Goal: Task Accomplishment & Management: Use online tool/utility

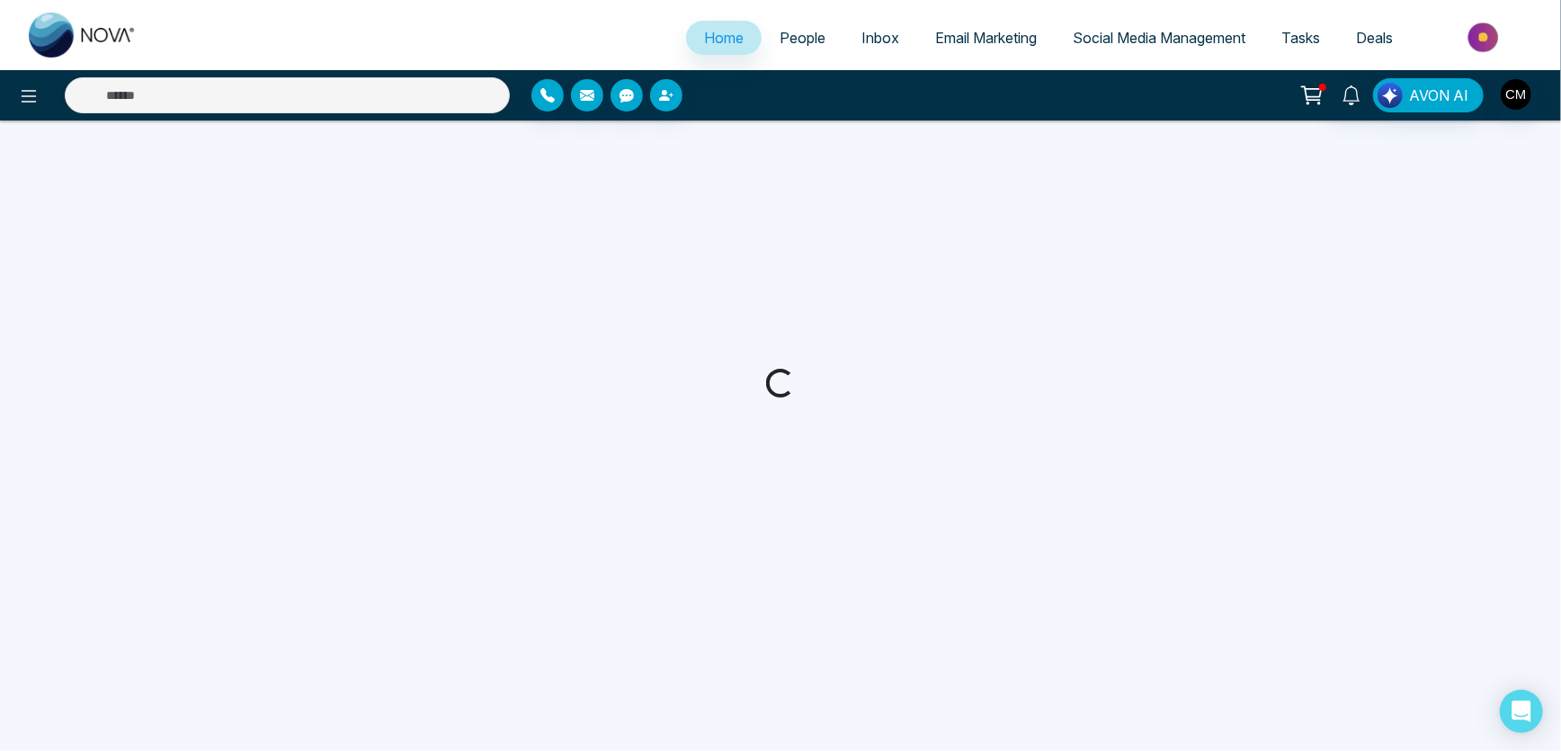
select select "*"
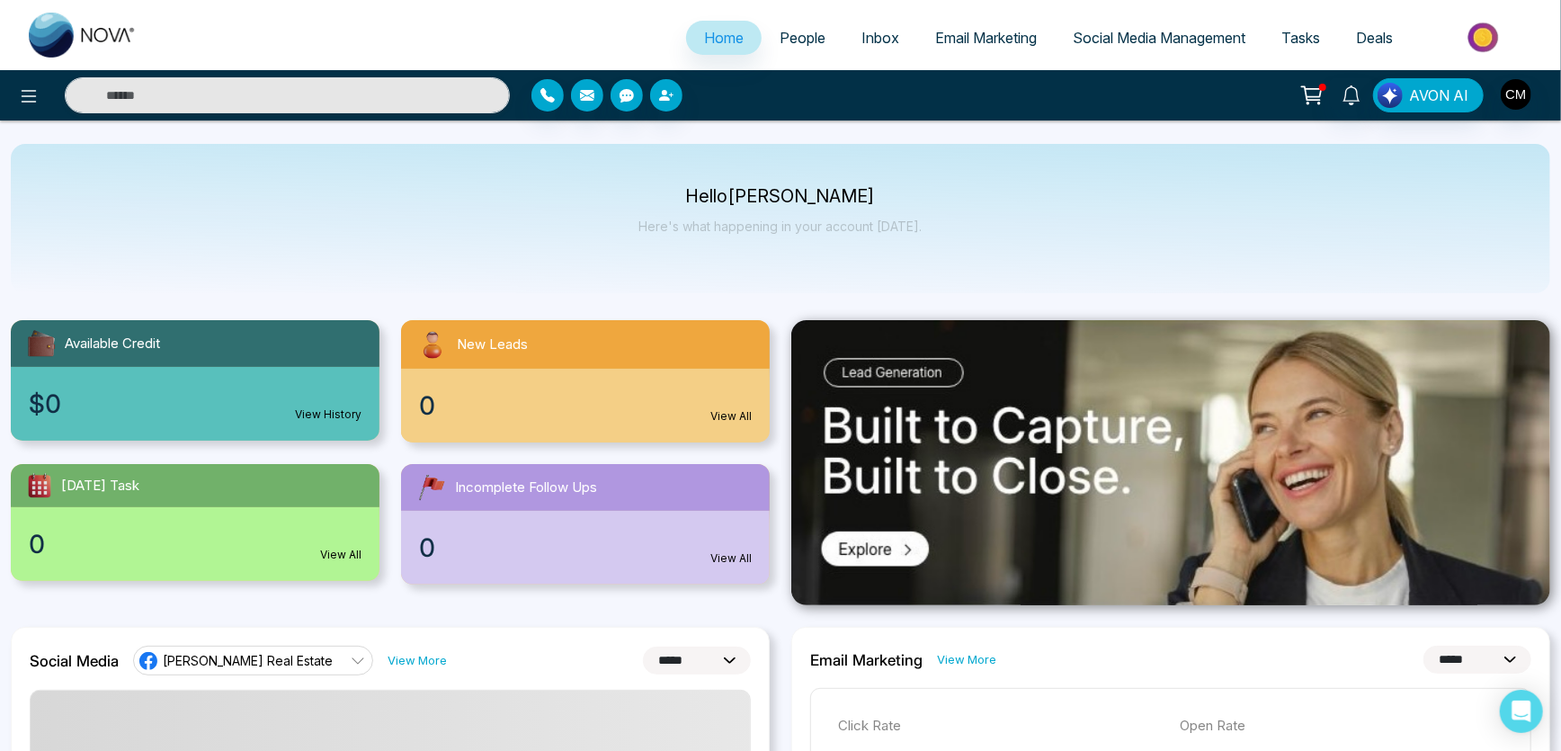
click at [960, 29] on span "Email Marketing" at bounding box center [986, 38] width 102 height 18
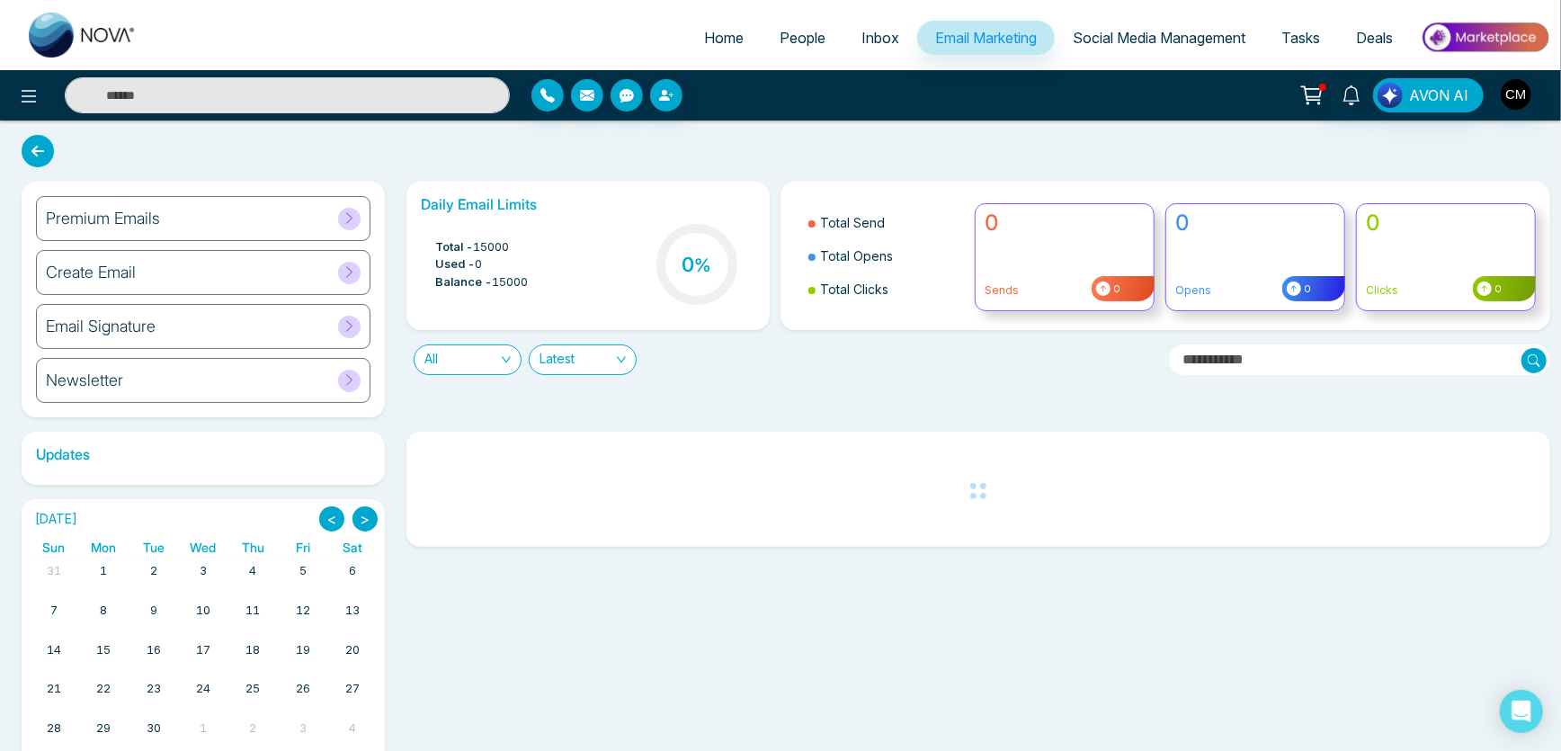
click at [270, 230] on div "Premium Emails" at bounding box center [203, 218] width 334 height 45
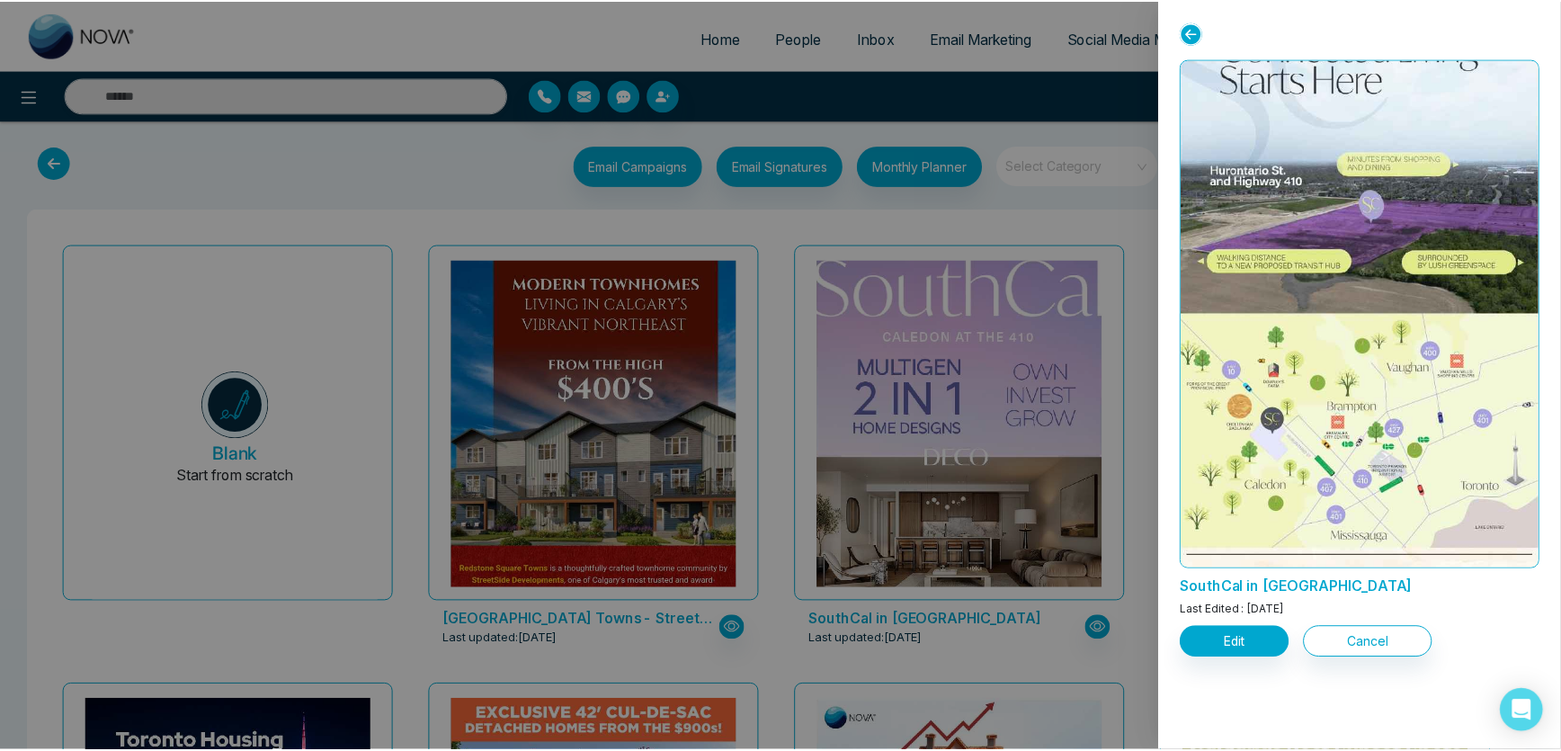
scroll to position [3498, 0]
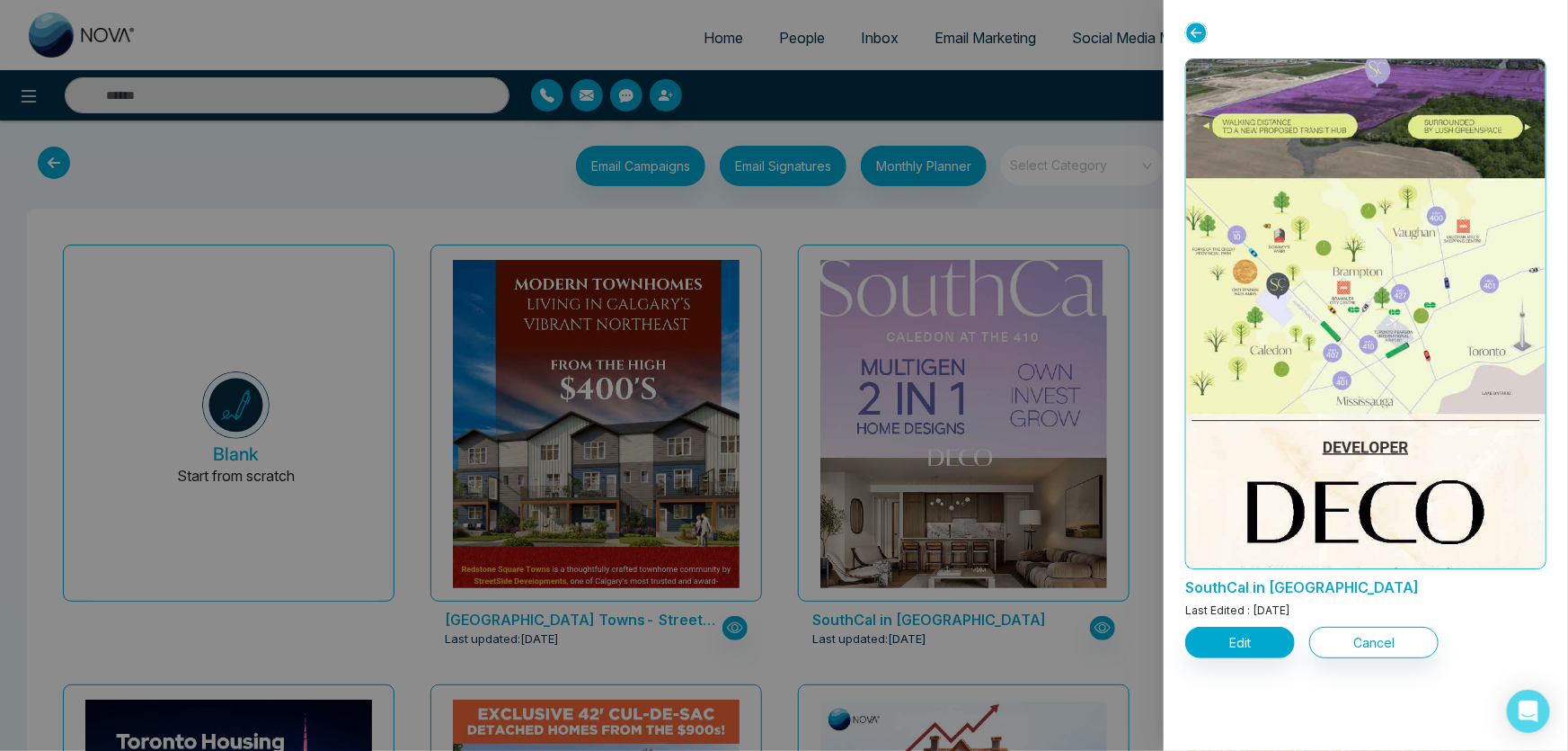
click at [1125, 655] on div at bounding box center [784, 375] width 1568 height 751
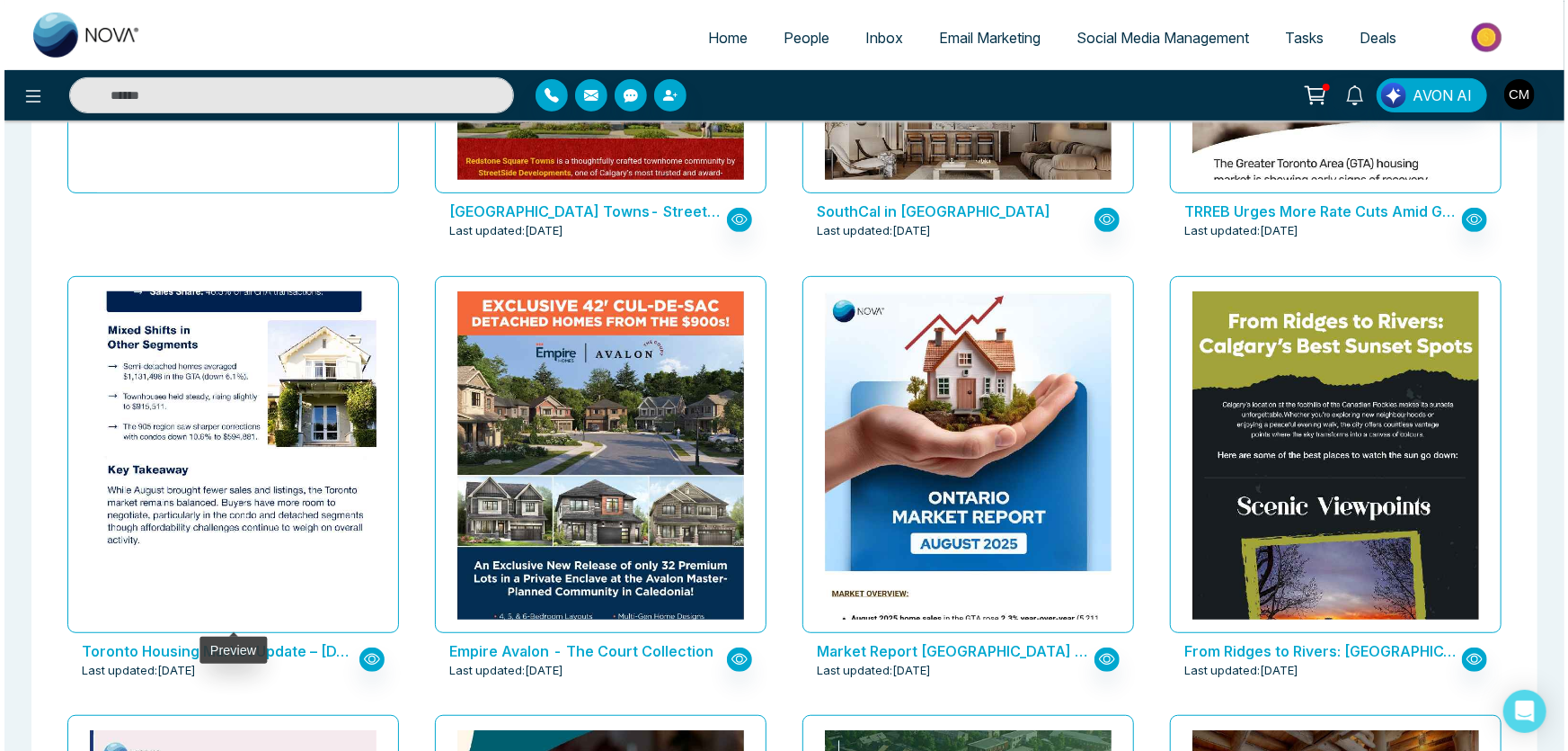
scroll to position [0, 0]
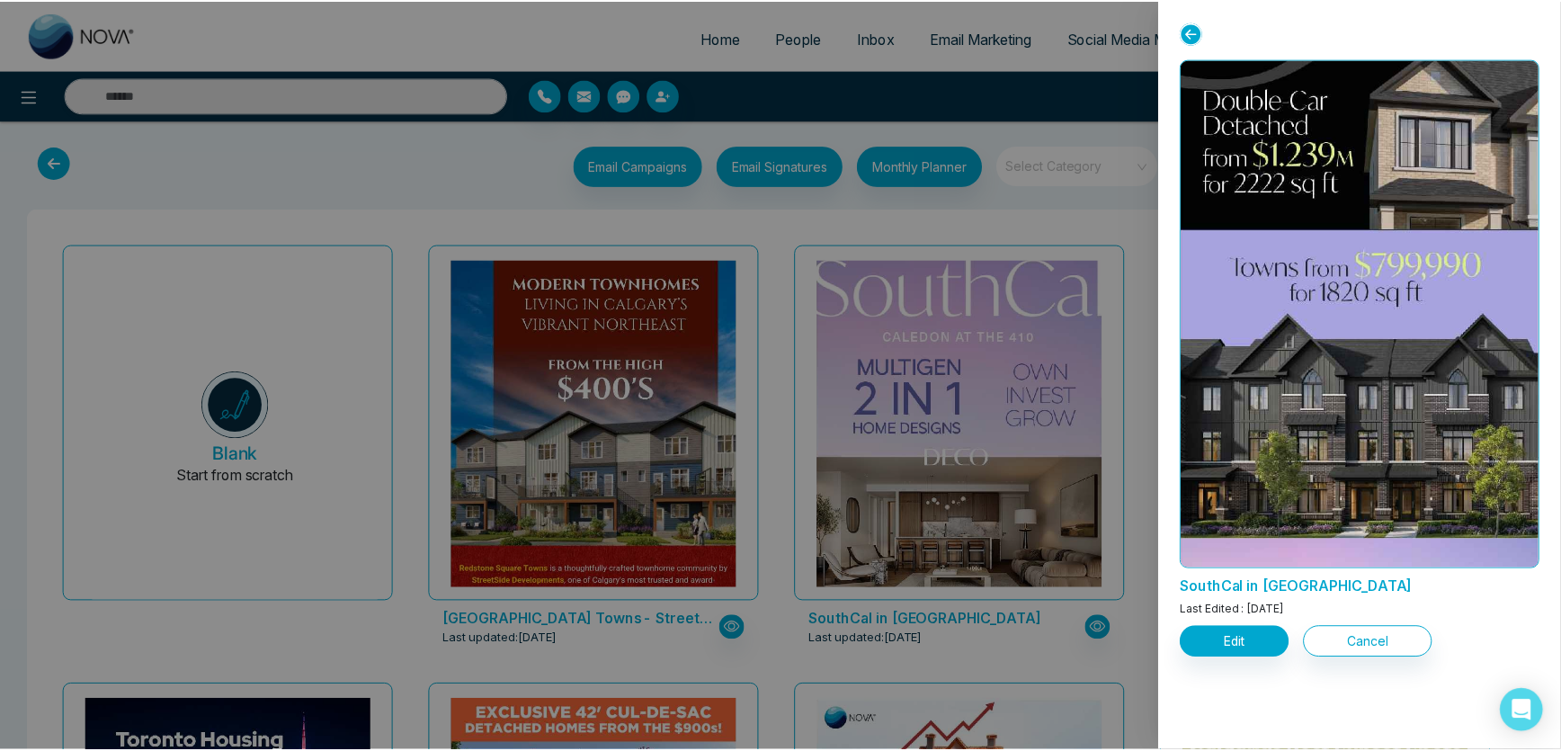
scroll to position [980, 0]
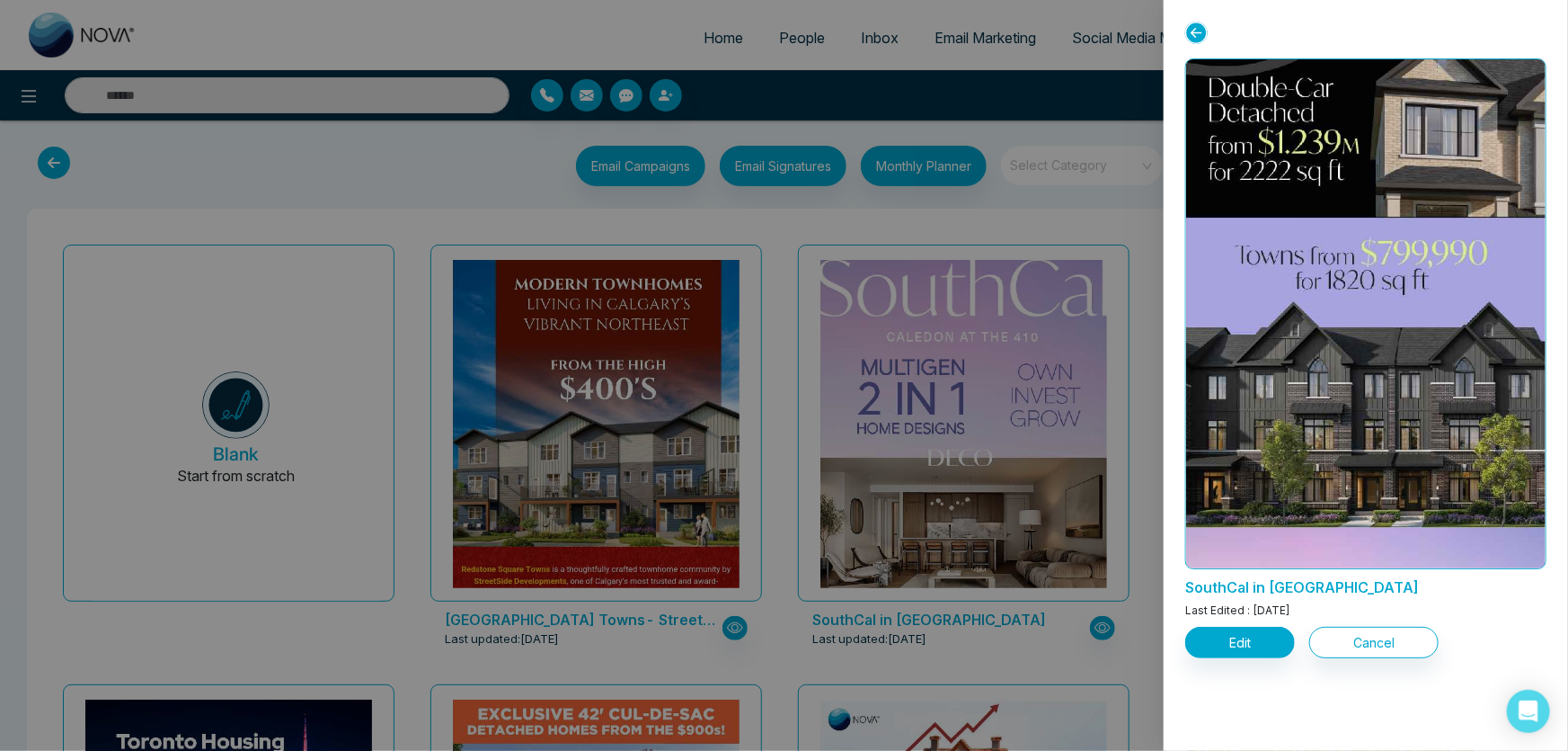
drag, startPoint x: 756, startPoint y: 245, endPoint x: 846, endPoint y: 262, distance: 91.6
click at [756, 247] on div at bounding box center [784, 375] width 1568 height 751
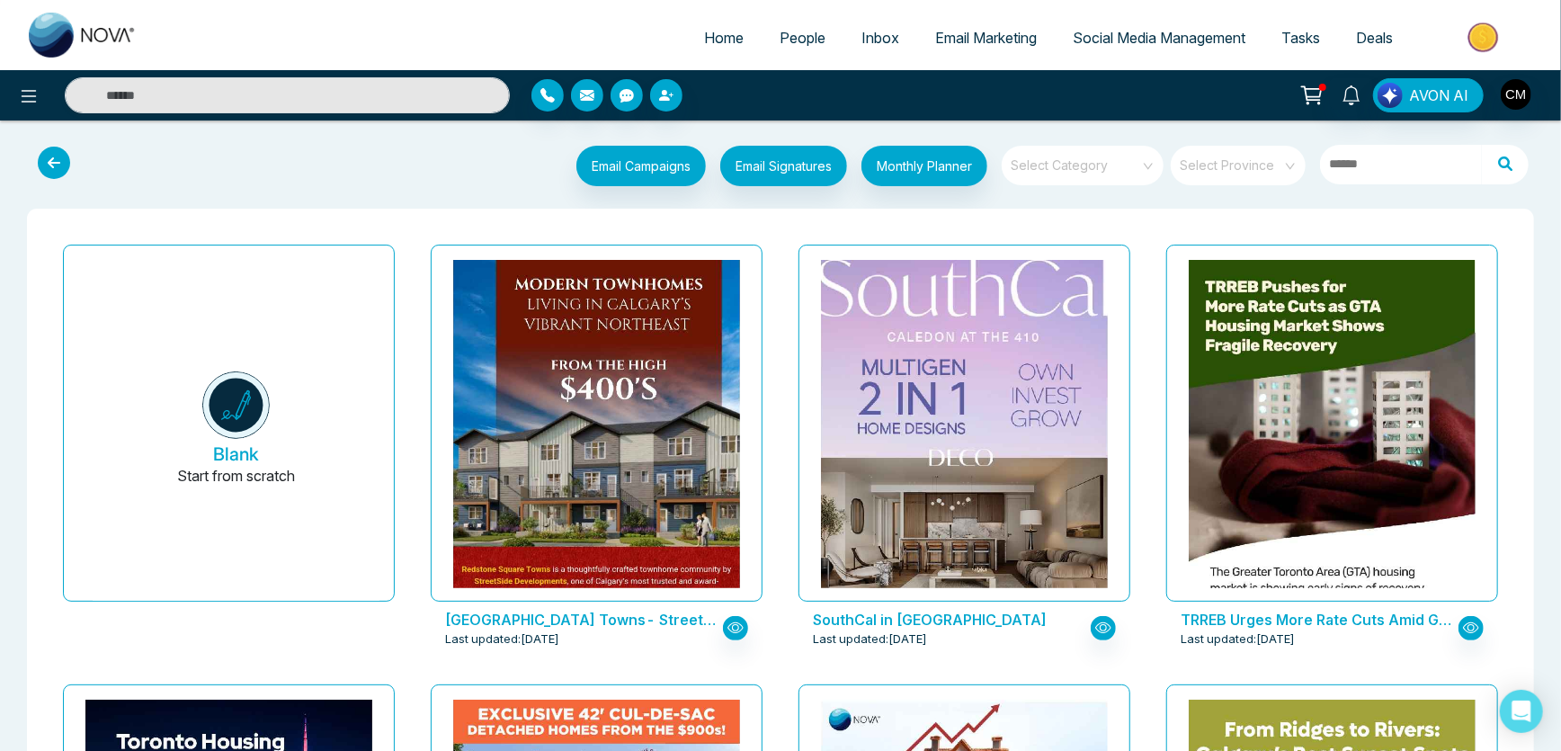
click at [1100, 40] on span "Social Media Management" at bounding box center [1159, 38] width 173 height 18
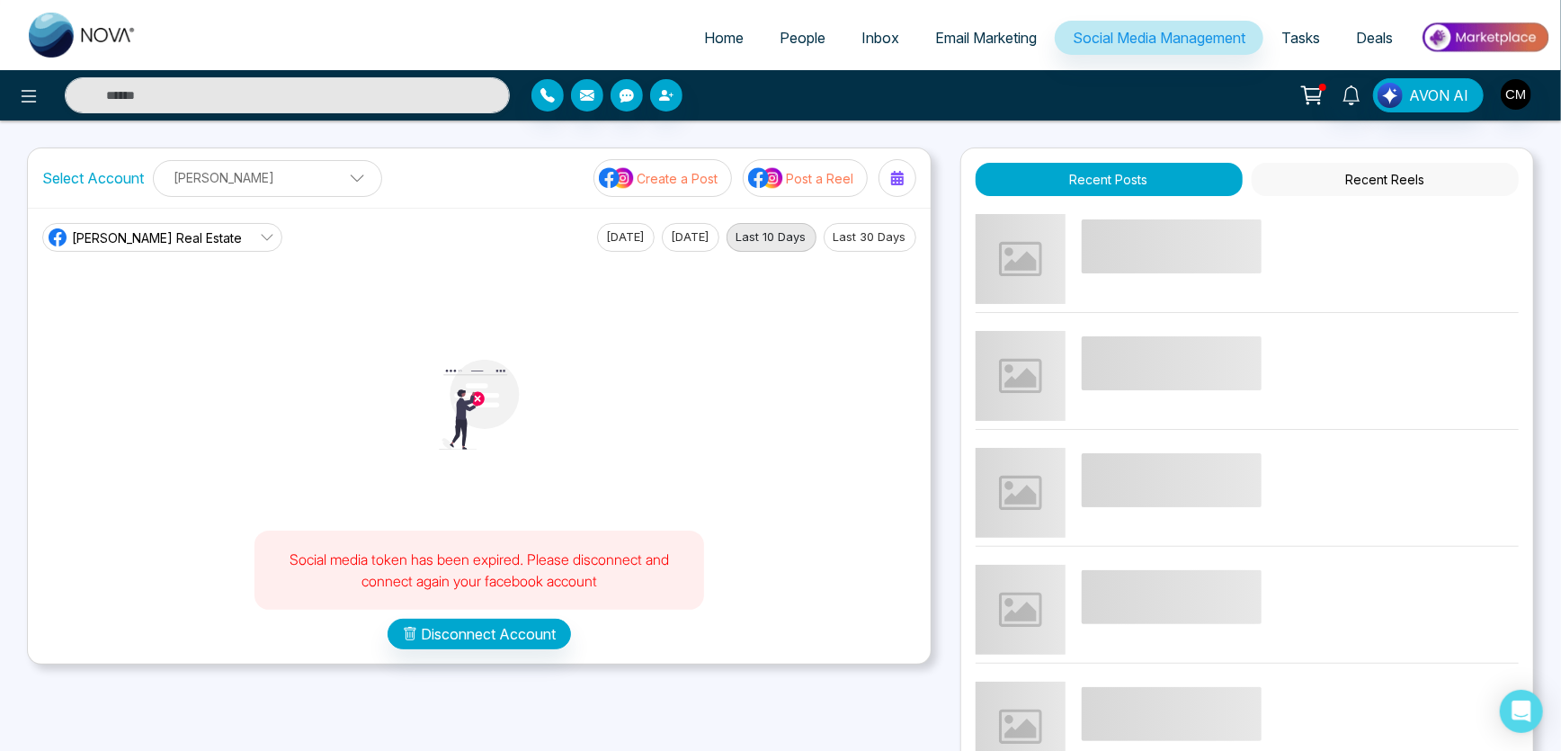
click at [999, 33] on span "Email Marketing" at bounding box center [986, 38] width 102 height 18
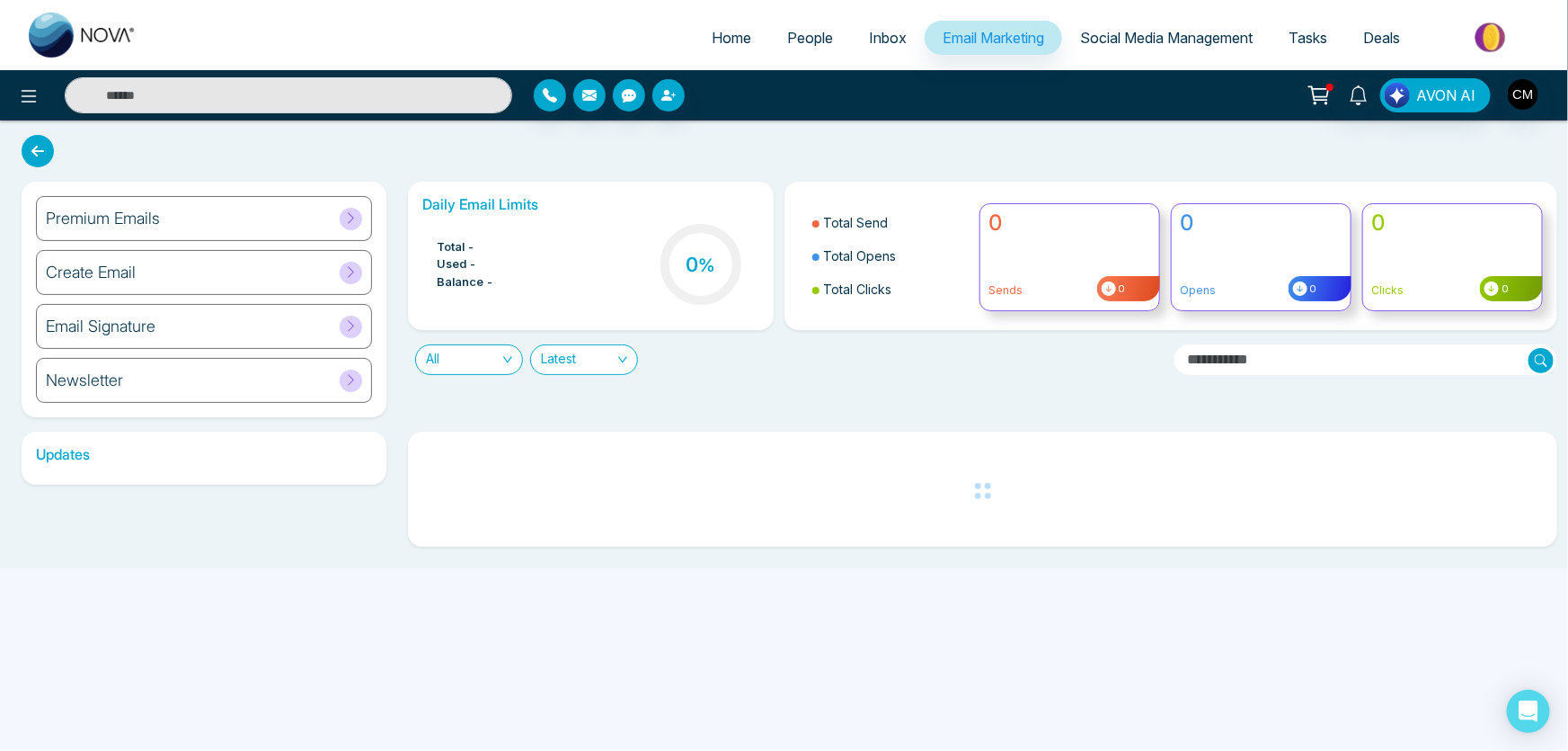
click at [1123, 26] on link "Social Media Management" at bounding box center [1166, 38] width 209 height 34
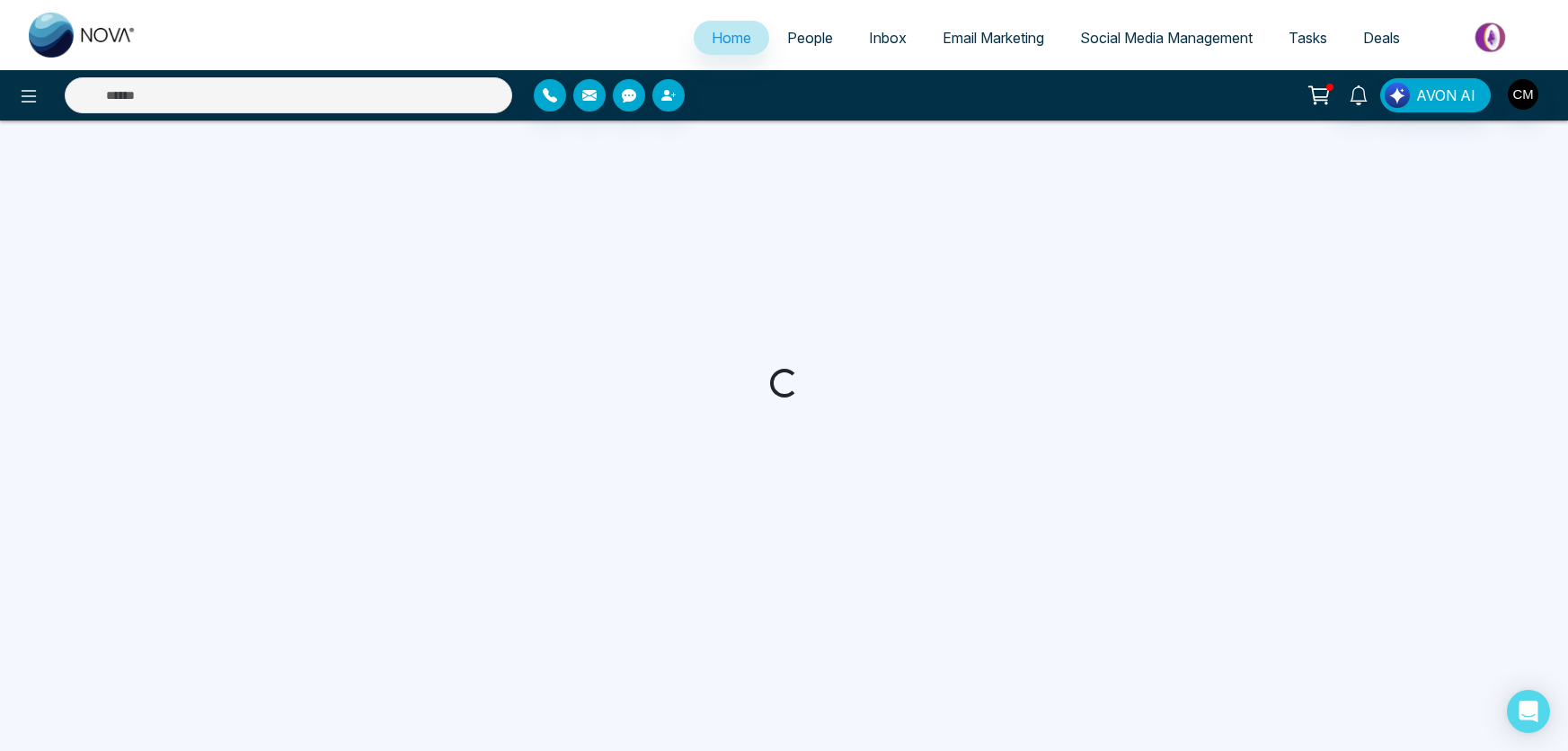
select select "*"
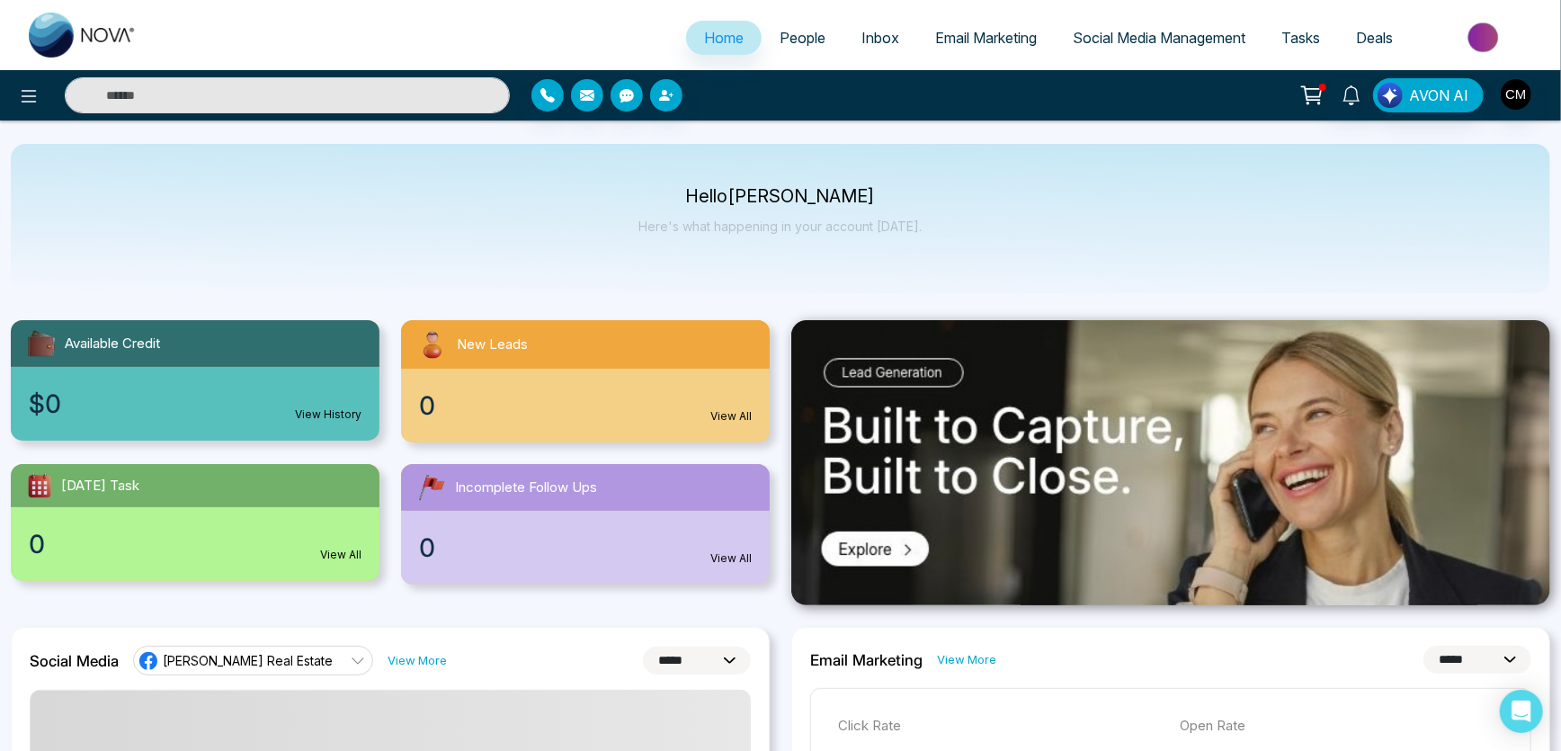
click at [1145, 45] on span "Social Media Management" at bounding box center [1159, 38] width 173 height 18
